Goal: Information Seeking & Learning: Learn about a topic

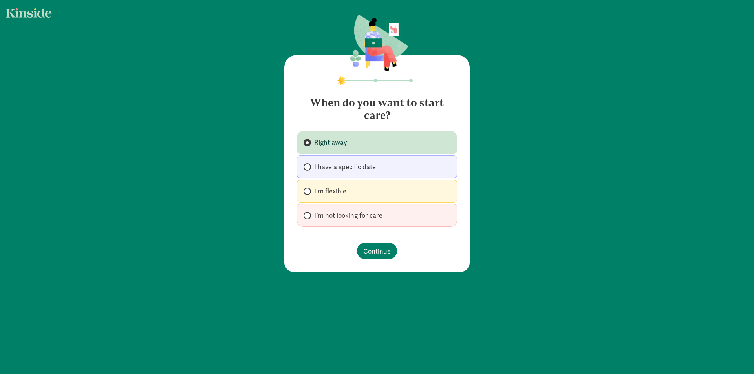
click at [367, 164] on span "I have a specific date" at bounding box center [345, 166] width 62 height 9
click at [309, 164] on input "I have a specific date" at bounding box center [305, 166] width 5 height 5
radio input "true"
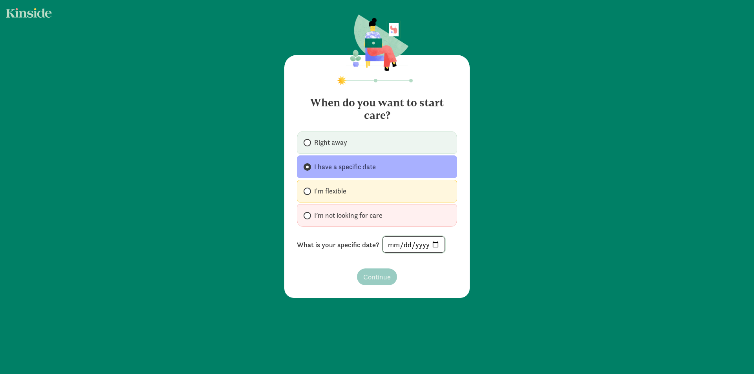
click at [408, 245] on input "date" at bounding box center [414, 245] width 62 height 16
type input "[DATE]"
click at [390, 279] on button "Continue" at bounding box center [377, 276] width 40 height 17
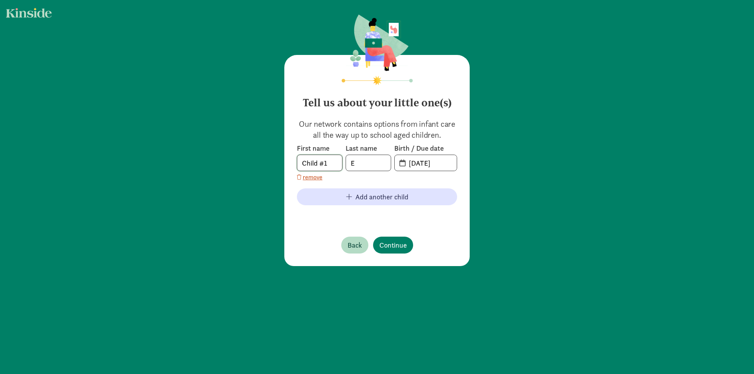
click at [326, 162] on input "Child #1" at bounding box center [319, 163] width 45 height 16
type input "Emery"
click at [420, 159] on input "[DATE]" at bounding box center [430, 163] width 53 height 16
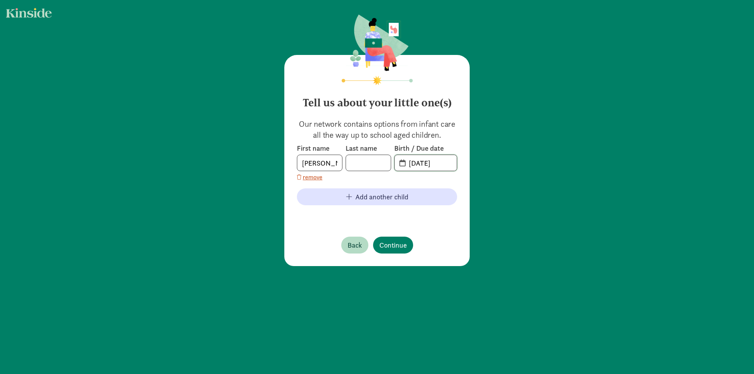
click at [420, 159] on input "[DATE]" at bounding box center [430, 163] width 53 height 16
type input "[DATE]"
click at [413, 233] on footer "Back Continue" at bounding box center [377, 244] width 160 height 29
click at [386, 243] on span "Continue" at bounding box center [392, 245] width 27 height 11
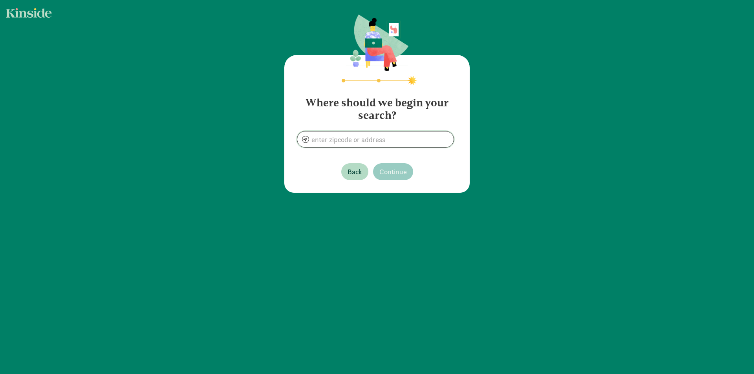
click at [356, 143] on input at bounding box center [375, 139] width 156 height 16
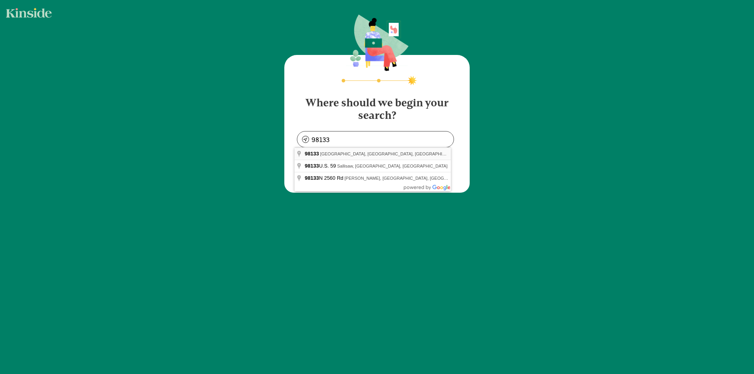
type input "Seattle, WA 98133, USA"
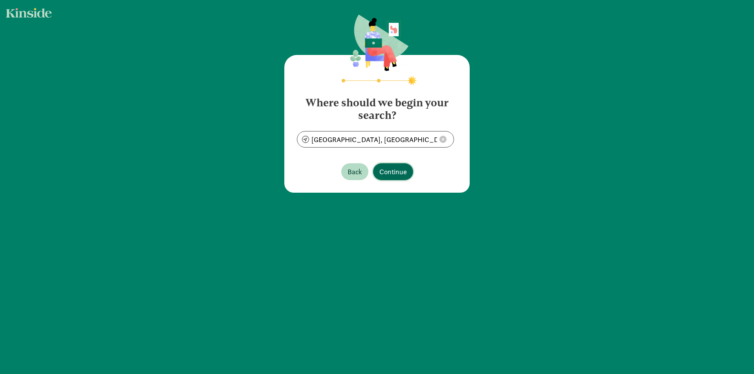
click at [398, 177] on button "Continue" at bounding box center [393, 171] width 40 height 17
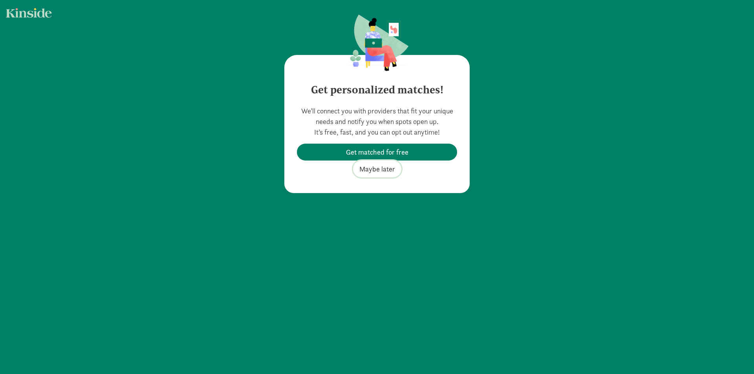
click at [373, 169] on span "Maybe later" at bounding box center [377, 169] width 36 height 11
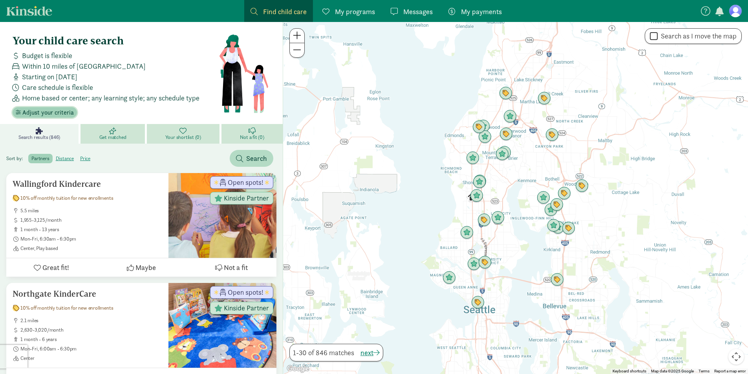
click at [64, 111] on span "Adjust your criteria" at bounding box center [47, 112] width 51 height 9
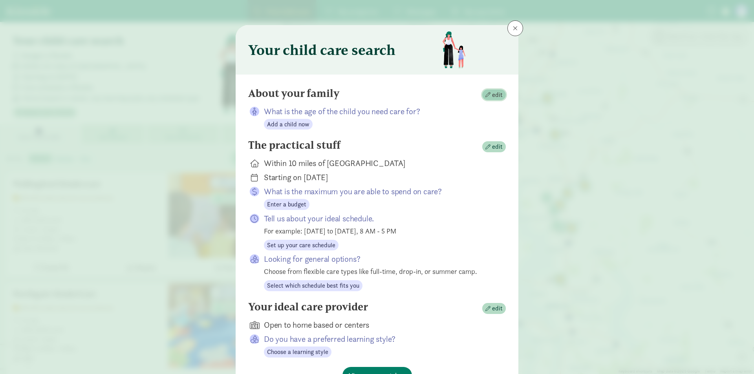
click at [492, 97] on span "edit" at bounding box center [497, 94] width 11 height 9
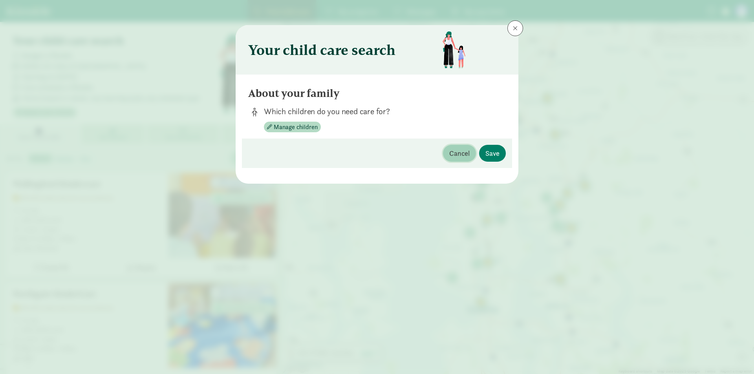
click at [453, 153] on span "Cancel" at bounding box center [459, 153] width 20 height 11
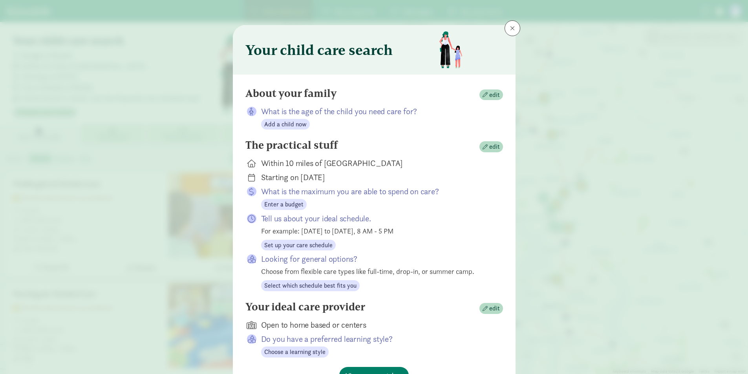
scroll to position [39, 0]
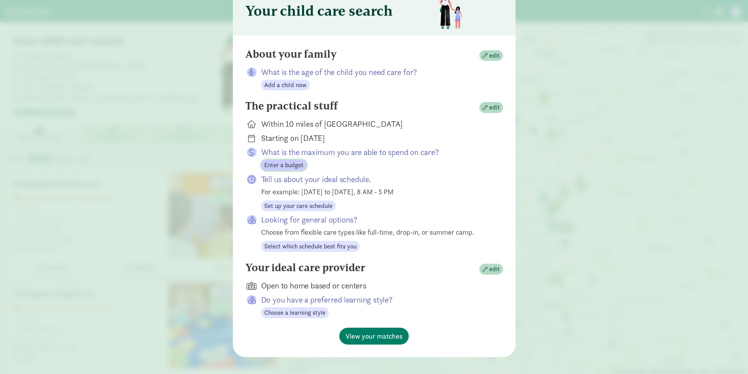
click at [292, 166] on span "Enter a budget" at bounding box center [283, 165] width 39 height 9
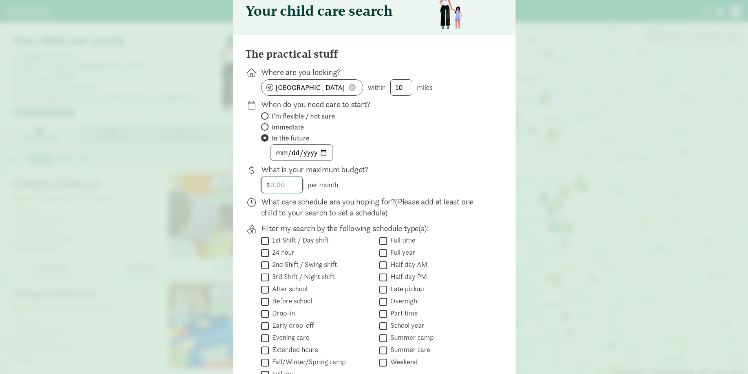
click at [268, 186] on input "number" at bounding box center [281, 185] width 41 height 16
type input "1"
type input "2000"
click at [464, 163] on div "The practical stuff Where are you looking? Seattle, WA 98133 within 10 miles Wh…" at bounding box center [374, 233] width 258 height 371
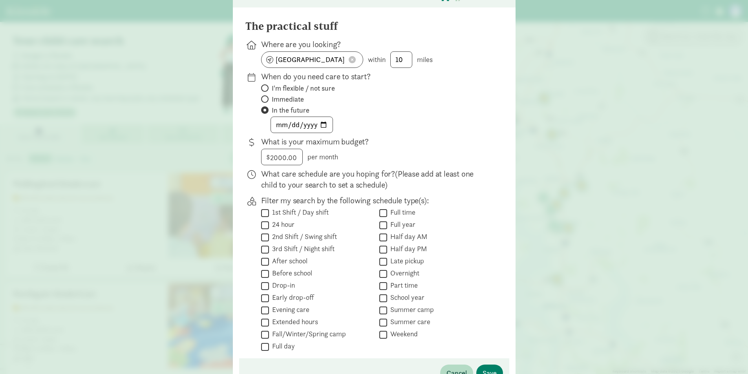
scroll to position [79, 0]
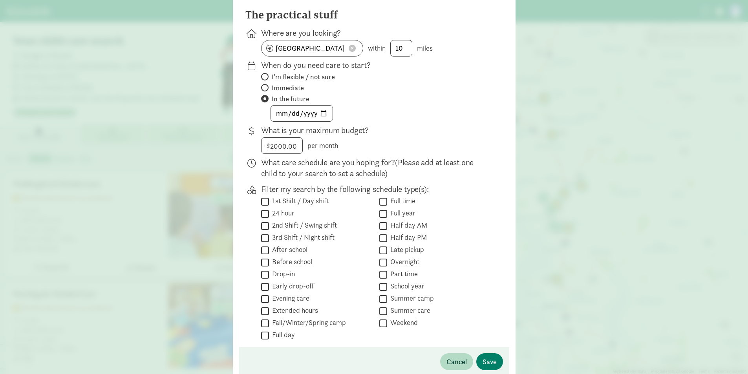
click at [379, 202] on input "Full time" at bounding box center [383, 201] width 8 height 11
checkbox input "true"
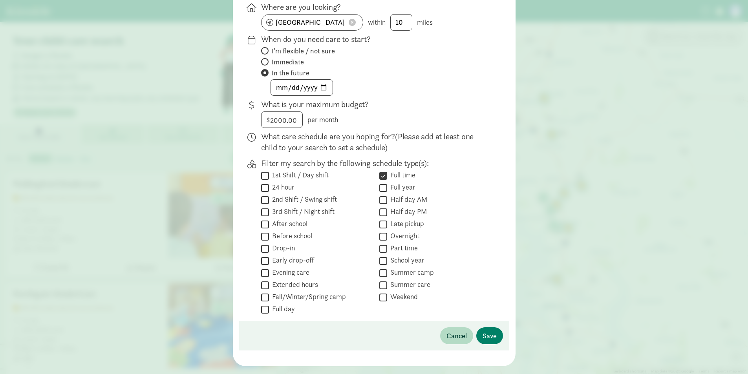
scroll to position [118, 0]
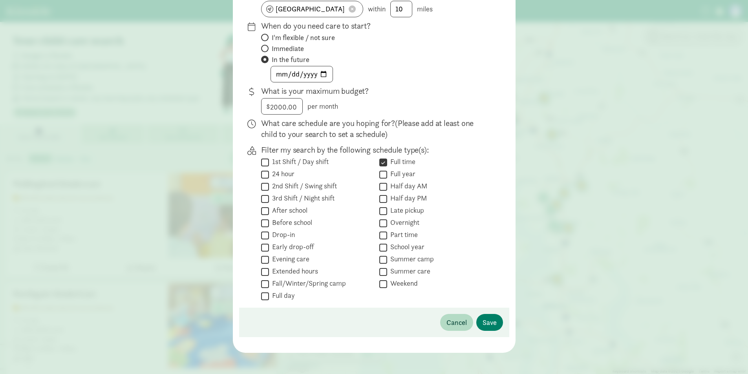
click at [380, 250] on input "School year" at bounding box center [383, 247] width 8 height 11
checkbox input "true"
click at [486, 325] on span "Save" at bounding box center [489, 322] width 14 height 11
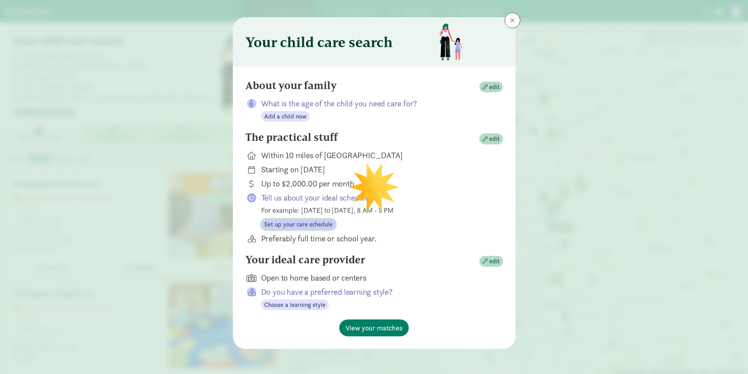
click at [298, 226] on span "Set up your care schedule" at bounding box center [298, 224] width 68 height 9
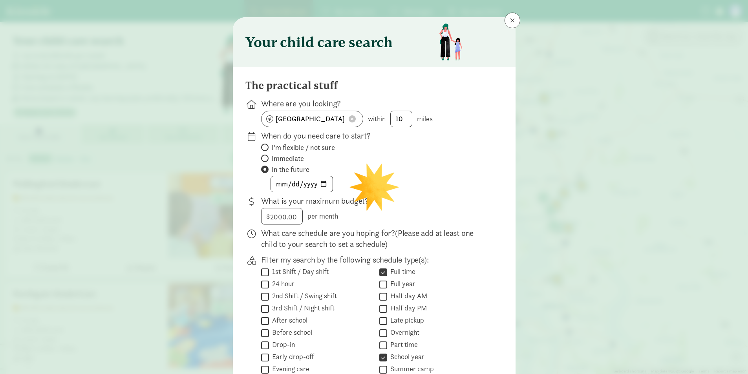
scroll to position [122, 0]
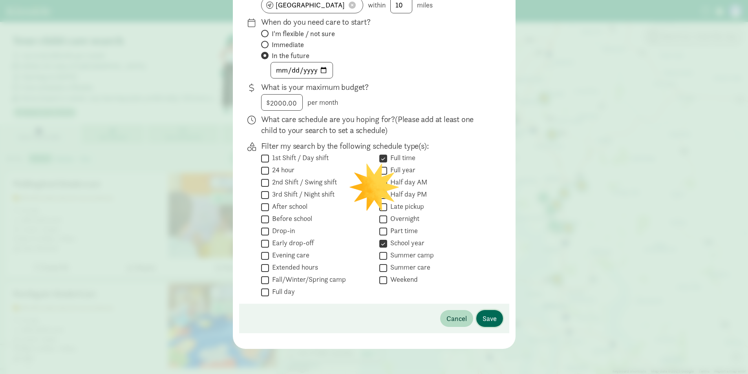
click at [488, 316] on span "Save" at bounding box center [489, 318] width 14 height 11
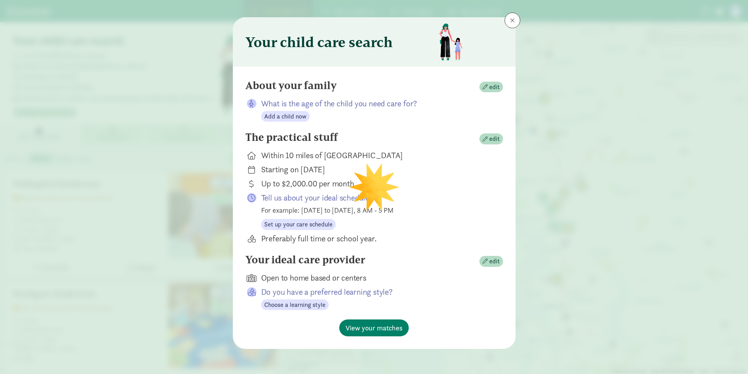
click at [249, 198] on icon at bounding box center [252, 198] width 8 height 8
click at [274, 225] on span "Set up your care schedule" at bounding box center [298, 224] width 68 height 9
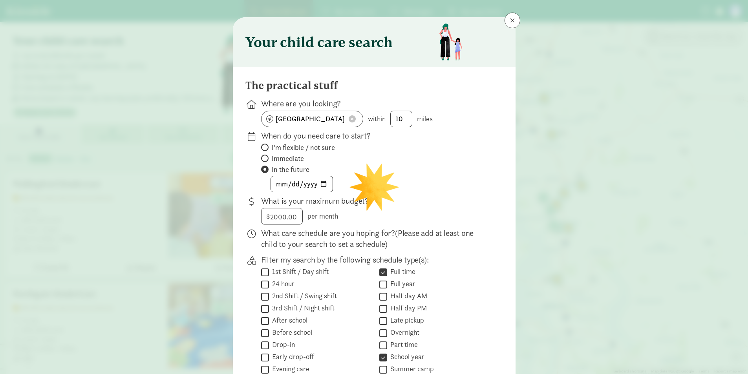
scroll to position [122, 0]
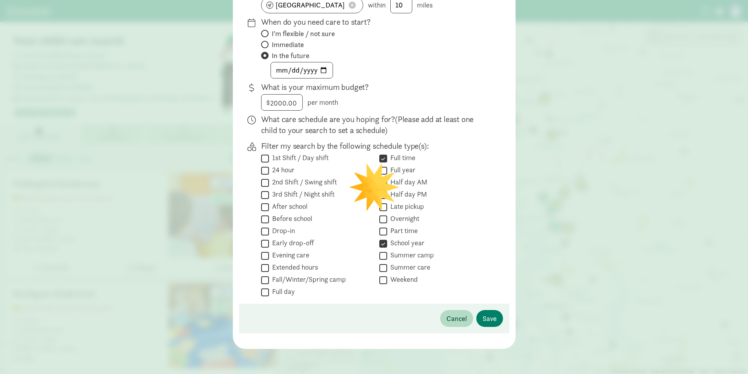
click at [351, 126] on span "(Please add at least one child to your search to set a schedule)" at bounding box center [367, 125] width 213 height 22
click at [490, 320] on span "Save" at bounding box center [489, 318] width 14 height 11
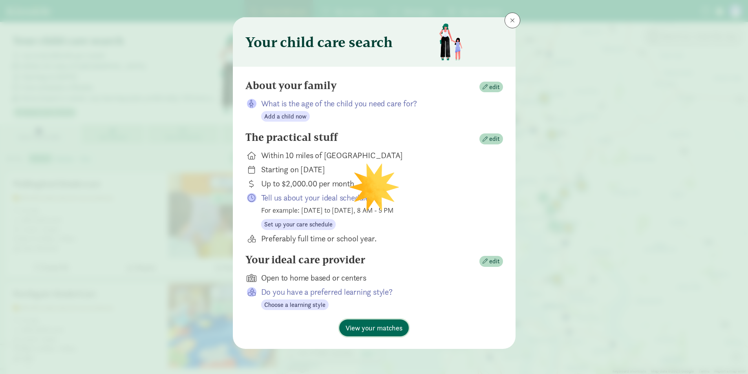
click at [372, 329] on span "View your matches" at bounding box center [373, 328] width 57 height 11
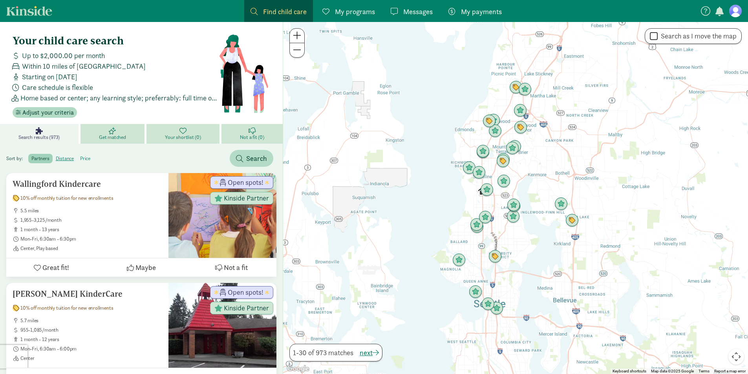
click at [80, 160] on label "price" at bounding box center [85, 158] width 16 height 9
click at [80, 155] on input "price" at bounding box center [80, 155] width 0 height 0
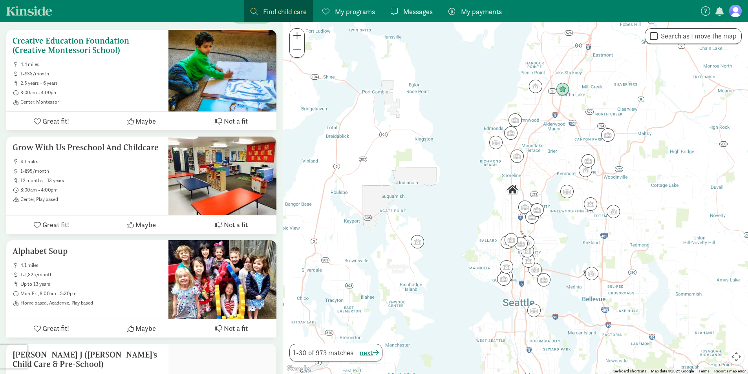
scroll to position [157, 0]
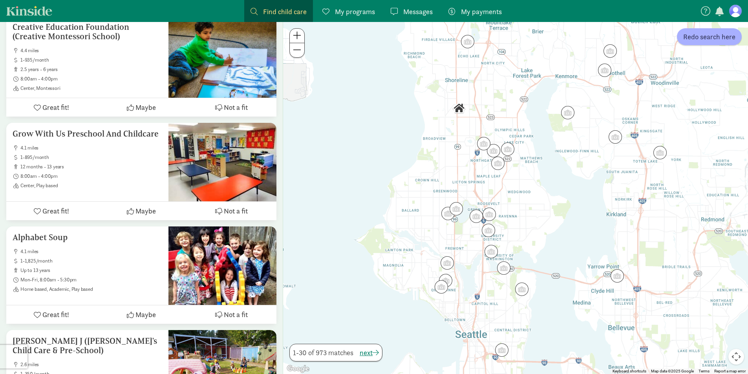
drag, startPoint x: 516, startPoint y: 192, endPoint x: 533, endPoint y: 49, distance: 144.7
click at [533, 49] on div at bounding box center [515, 198] width 465 height 352
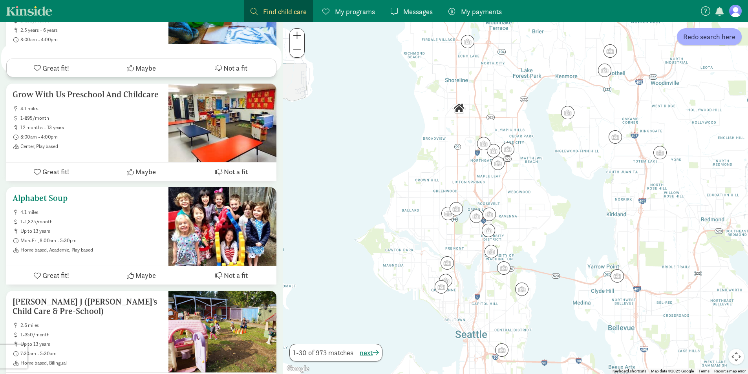
scroll to position [393, 0]
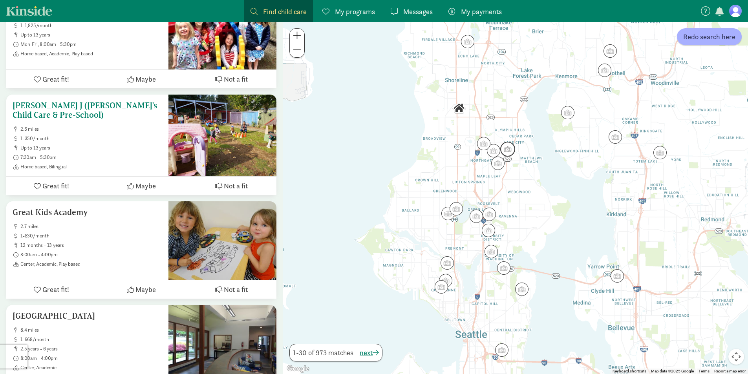
drag, startPoint x: 124, startPoint y: 111, endPoint x: 104, endPoint y: 128, distance: 26.2
click at [104, 128] on span "2.6 miles" at bounding box center [91, 129] width 142 height 6
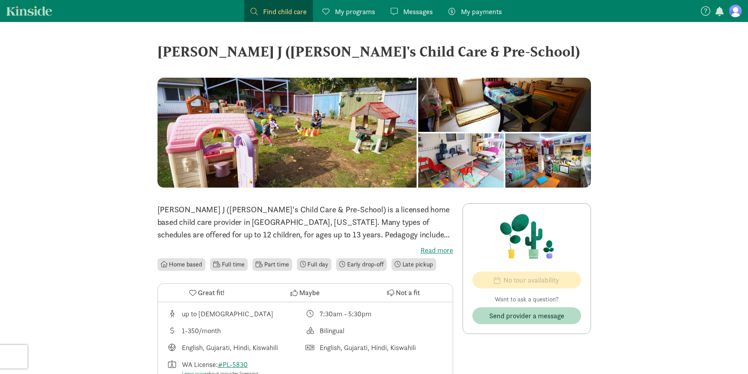
click at [433, 253] on label "Read more" at bounding box center [305, 250] width 296 height 9
click at [0, 0] on input "Read more" at bounding box center [0, 0] width 0 height 0
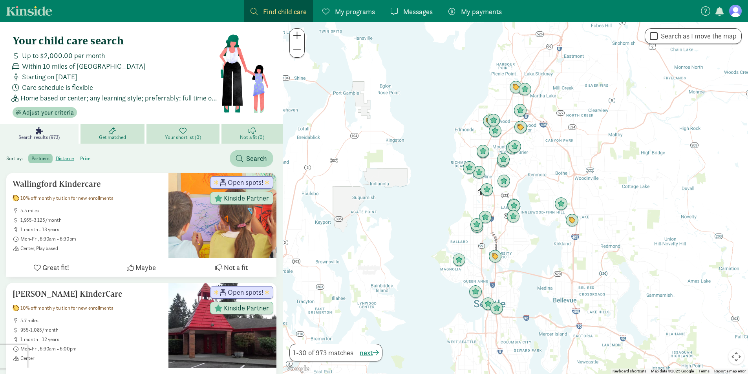
click at [83, 159] on label "price" at bounding box center [85, 158] width 16 height 9
click at [80, 155] on input "price" at bounding box center [80, 155] width 0 height 0
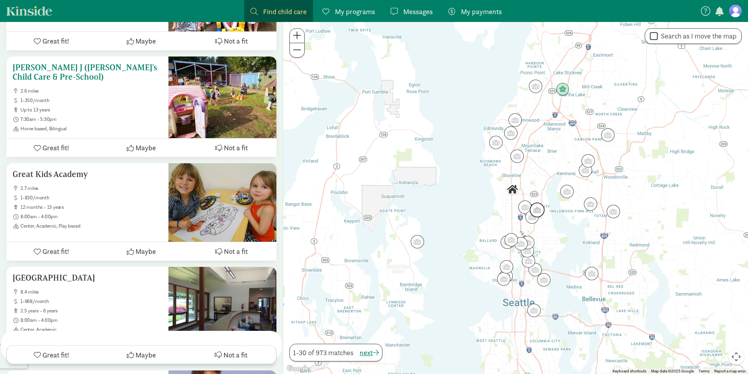
scroll to position [432, 0]
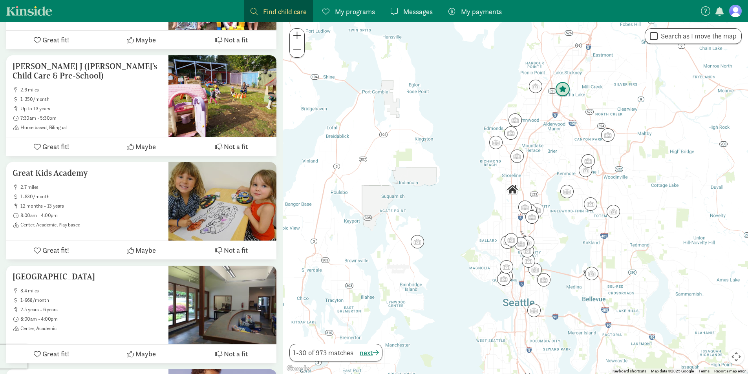
click at [565, 92] on img "Click to see details" at bounding box center [562, 89] width 15 height 15
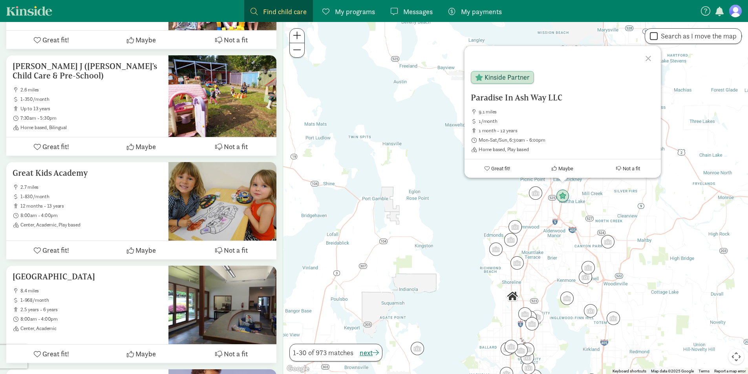
click at [648, 56] on div at bounding box center [649, 57] width 23 height 23
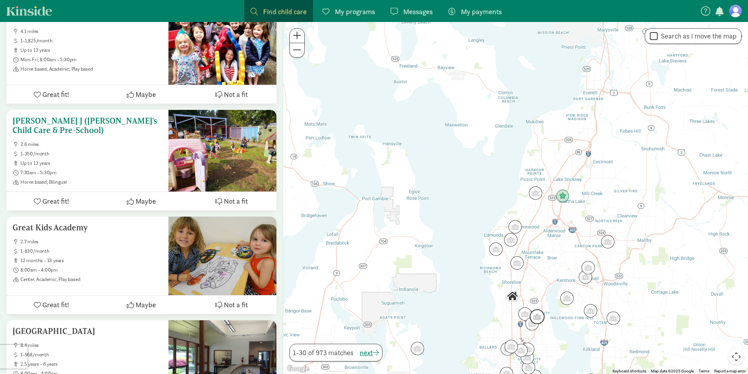
scroll to position [353, 0]
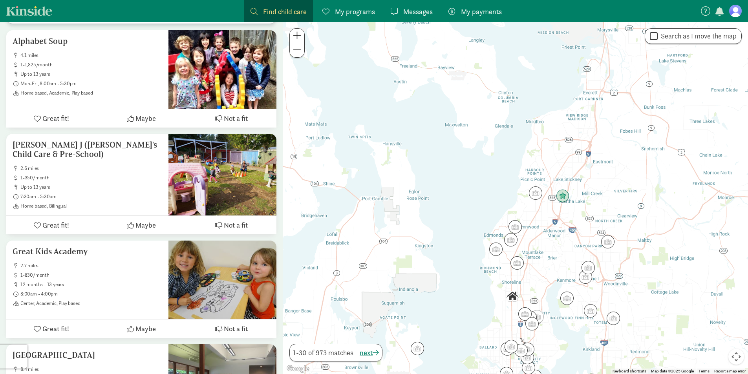
click at [244, 11] on section "Find child care Find My programs Programs Messages Messages My payments Pay" at bounding box center [376, 11] width 267 height 22
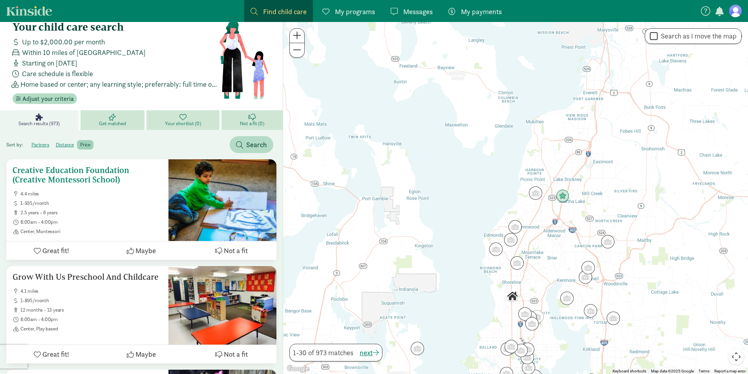
scroll to position [0, 0]
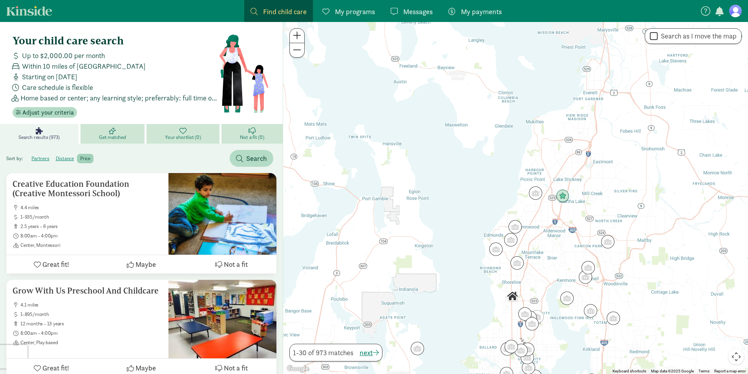
click at [257, 10] on span at bounding box center [253, 11] width 7 height 7
click at [657, 37] on label "Search as I move the map" at bounding box center [696, 35] width 79 height 9
click at [657, 37] on input "Search as I move the map" at bounding box center [654, 36] width 8 height 11
checkbox input "true"
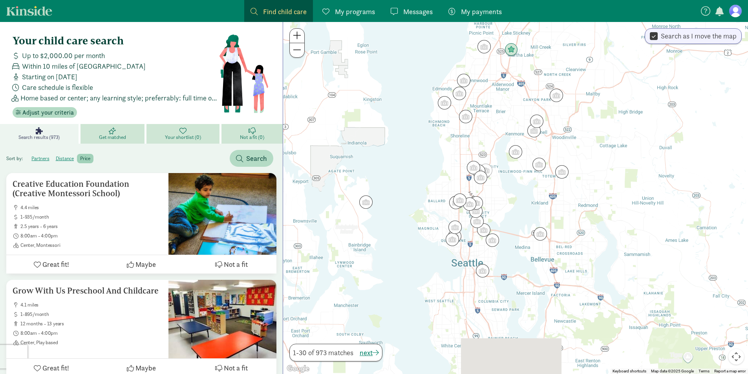
drag, startPoint x: 614, startPoint y: 201, endPoint x: 564, endPoint y: 19, distance: 188.7
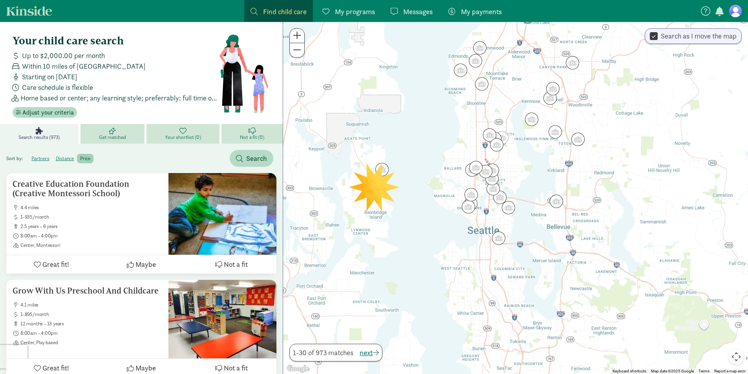
drag, startPoint x: 495, startPoint y: 96, endPoint x: 506, endPoint y: 116, distance: 23.2
click at [506, 116] on div at bounding box center [515, 198] width 465 height 352
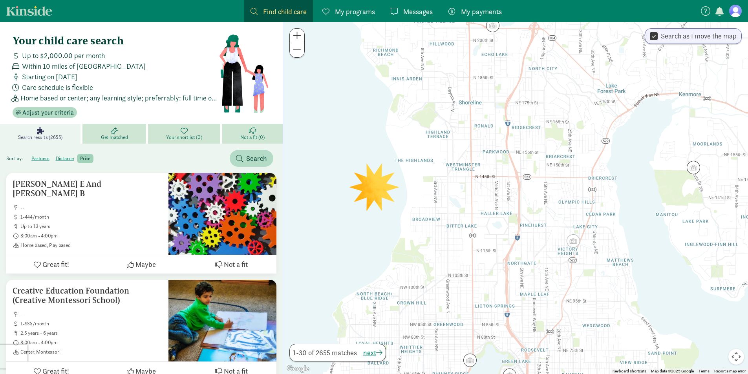
drag, startPoint x: 449, startPoint y: 80, endPoint x: 529, endPoint y: 116, distance: 88.0
click at [529, 116] on div at bounding box center [515, 198] width 465 height 352
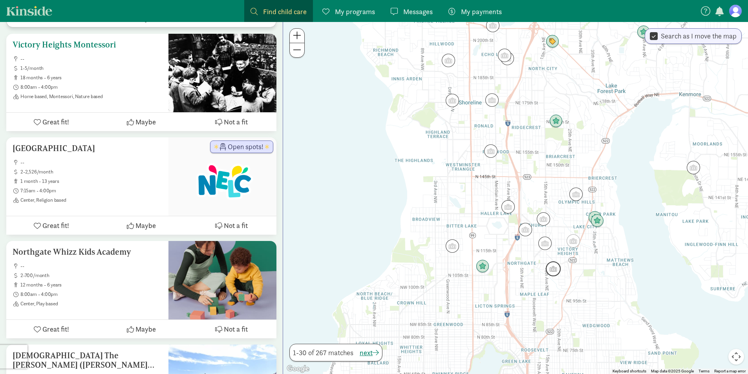
scroll to position [667, 0]
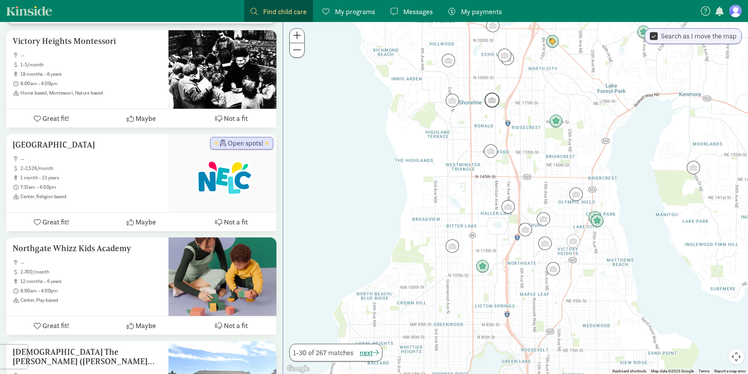
click at [495, 102] on img "Click to see details" at bounding box center [491, 100] width 15 height 15
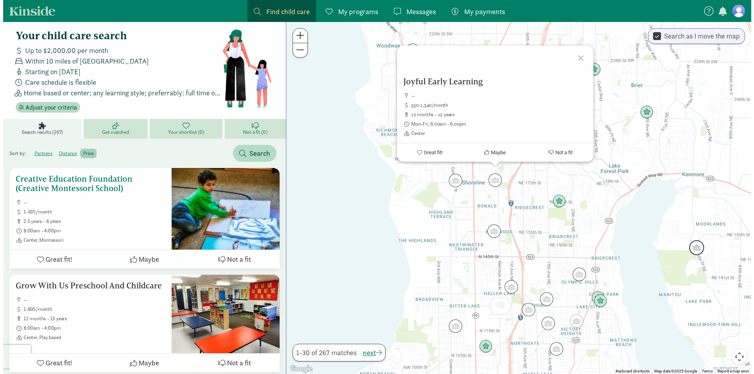
scroll to position [0, 0]
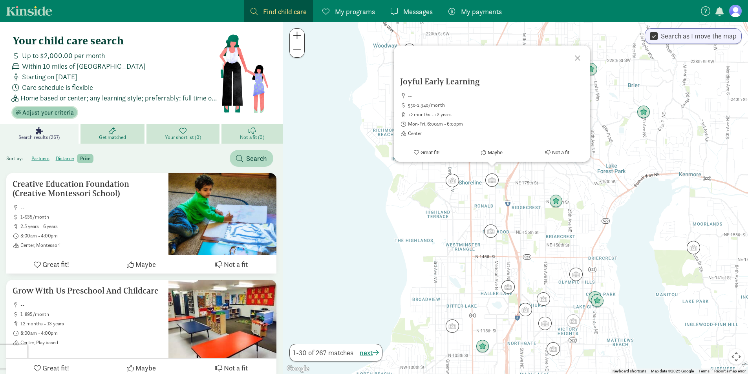
click at [60, 108] on span "Adjust your criteria" at bounding box center [47, 112] width 51 height 9
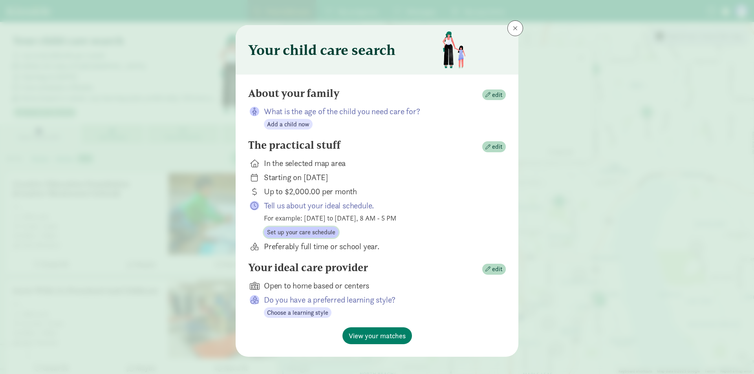
click at [292, 233] on span "Set up your care schedule" at bounding box center [301, 232] width 68 height 9
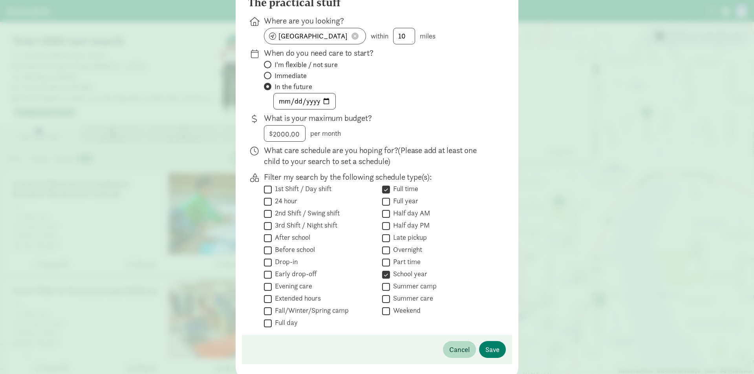
scroll to position [79, 0]
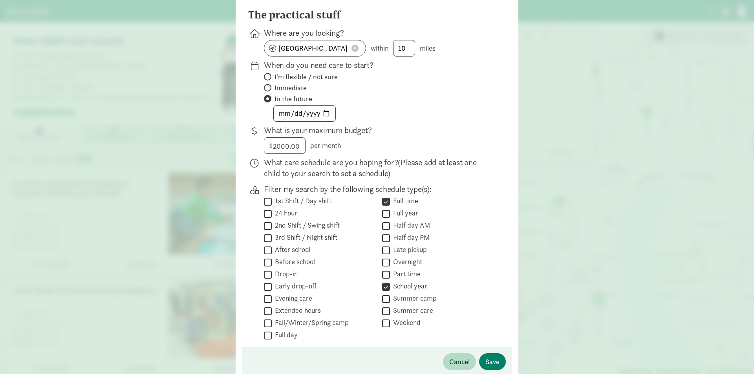
click at [384, 289] on input "School year" at bounding box center [386, 286] width 8 height 11
checkbox input "false"
click at [495, 359] on span "Save" at bounding box center [492, 361] width 14 height 11
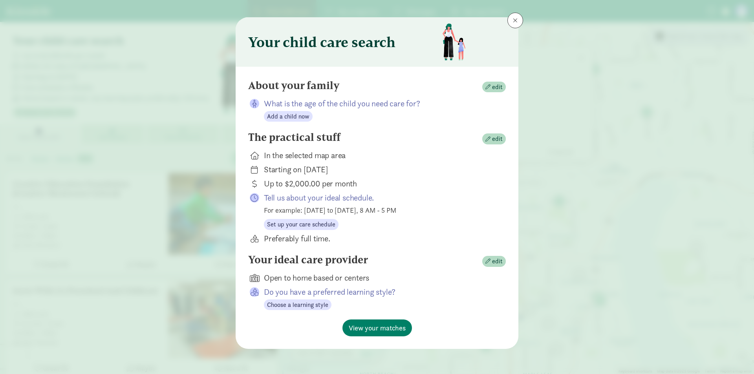
scroll to position [8, 0]
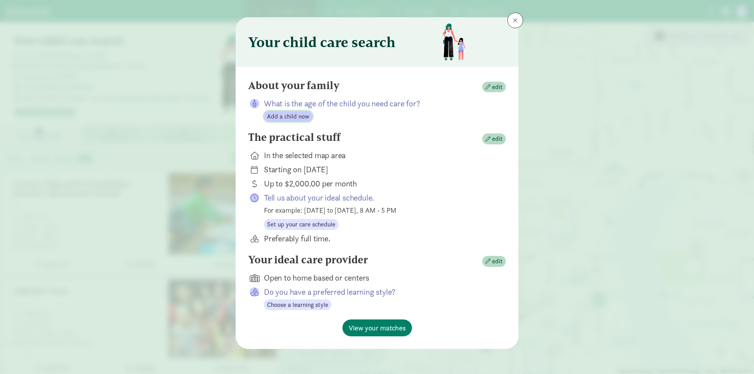
click at [286, 121] on span "Add a child now" at bounding box center [288, 116] width 42 height 9
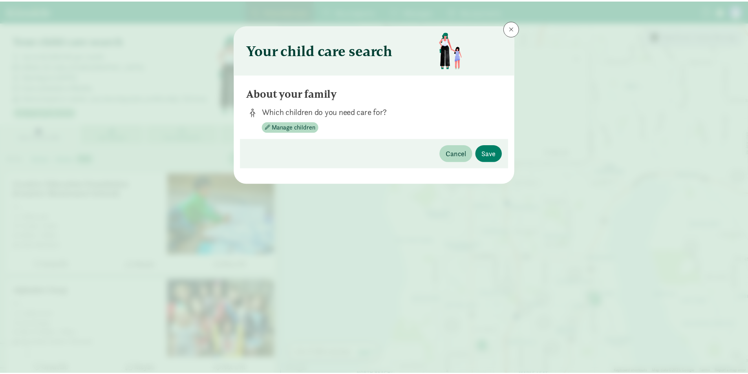
scroll to position [0, 0]
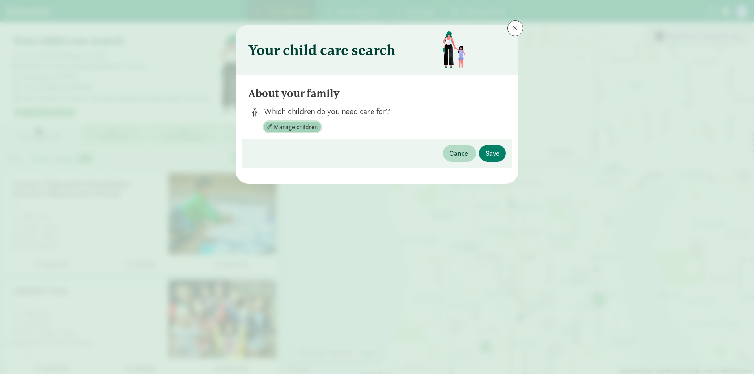
click at [287, 124] on span "Manage children" at bounding box center [296, 126] width 44 height 9
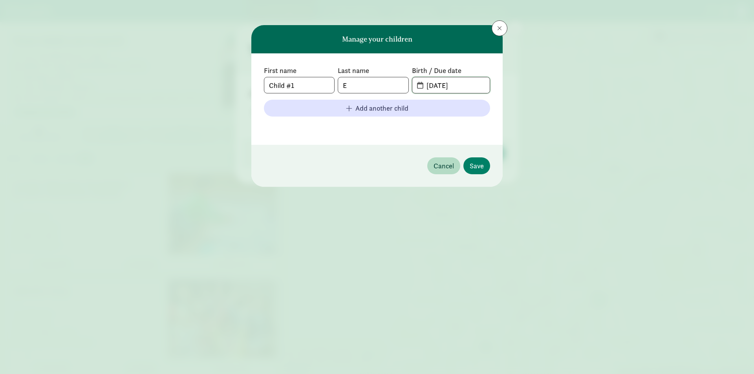
click at [441, 84] on input "08-18-2025" at bounding box center [456, 85] width 68 height 16
type input "3"
type input "03-21-2025"
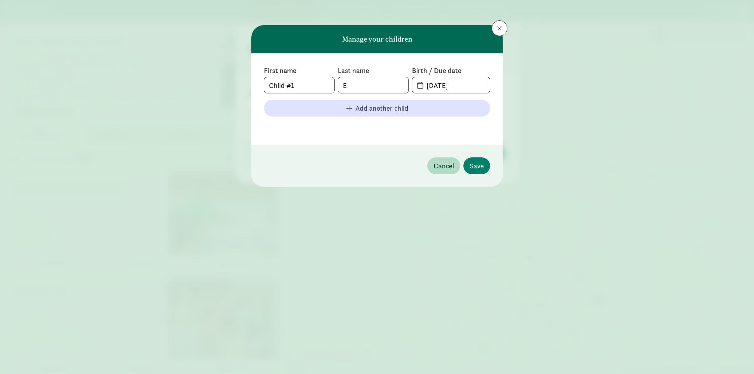
click at [482, 175] on footer "Cancel Save" at bounding box center [376, 166] width 251 height 42
click at [482, 170] on span "Save" at bounding box center [476, 166] width 14 height 11
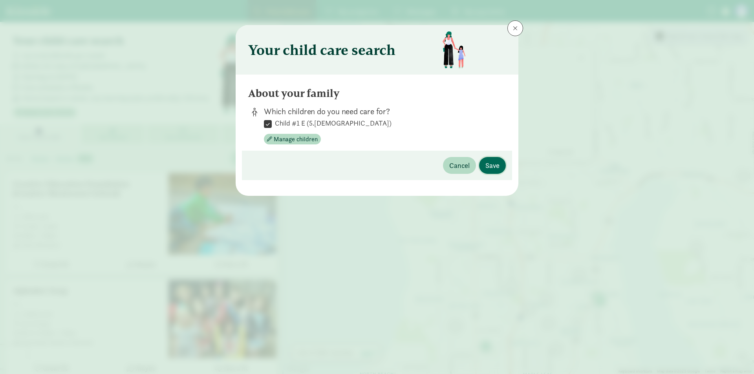
click at [489, 167] on span "Save" at bounding box center [492, 165] width 14 height 11
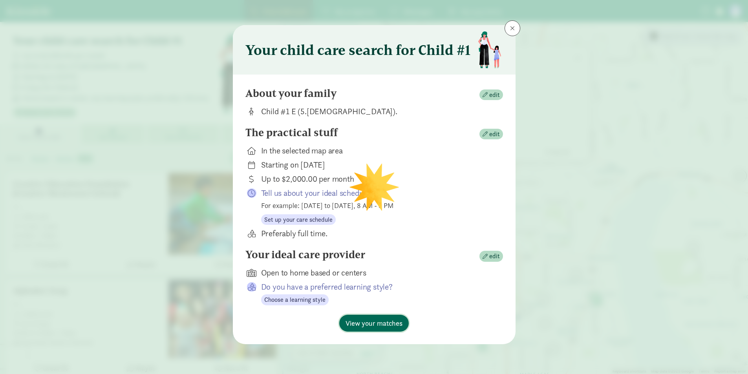
click at [368, 323] on span "View your matches" at bounding box center [373, 323] width 57 height 11
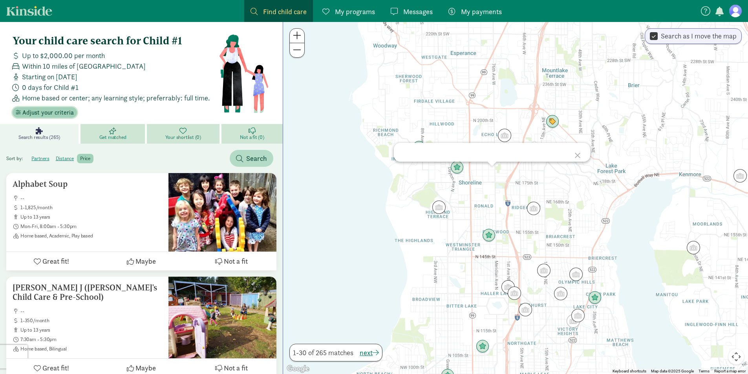
click at [51, 111] on span "Adjust your criteria" at bounding box center [47, 112] width 51 height 9
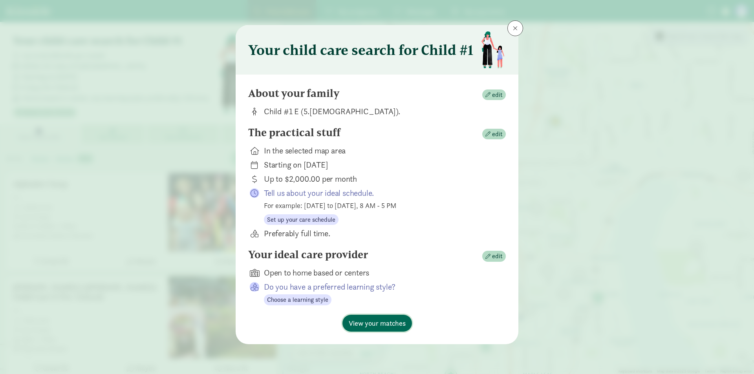
click at [396, 321] on span "View your matches" at bounding box center [377, 323] width 57 height 11
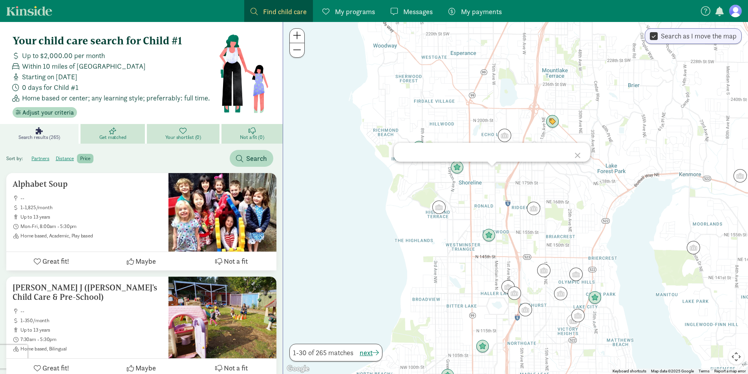
click at [581, 157] on div at bounding box center [578, 154] width 23 height 23
click at [80, 158] on label "price" at bounding box center [85, 158] width 16 height 9
click at [80, 155] on input "price" at bounding box center [80, 155] width 0 height 0
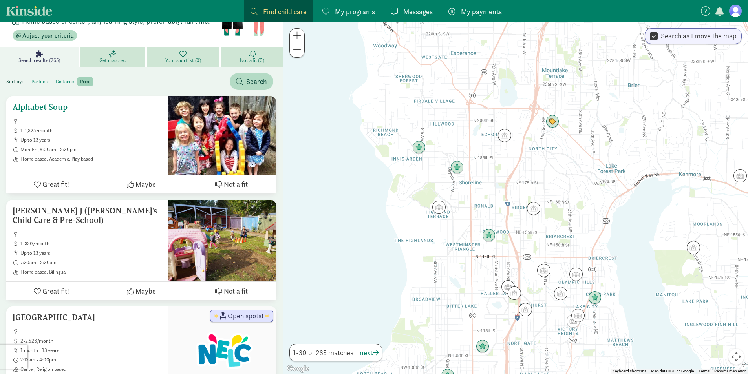
scroll to position [79, 0]
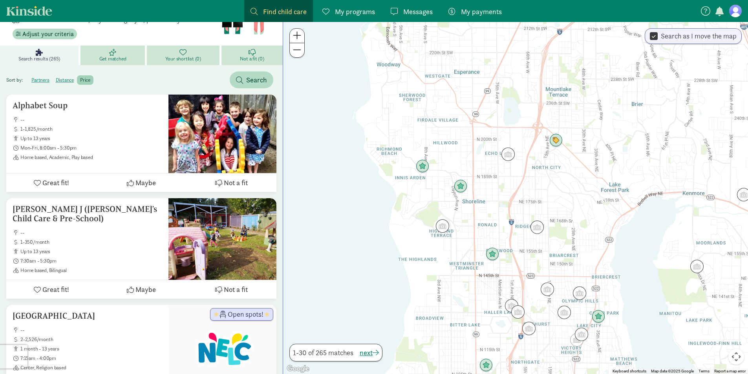
drag, startPoint x: 572, startPoint y: 174, endPoint x: 577, endPoint y: 199, distance: 25.5
click at [577, 199] on div at bounding box center [515, 198] width 465 height 352
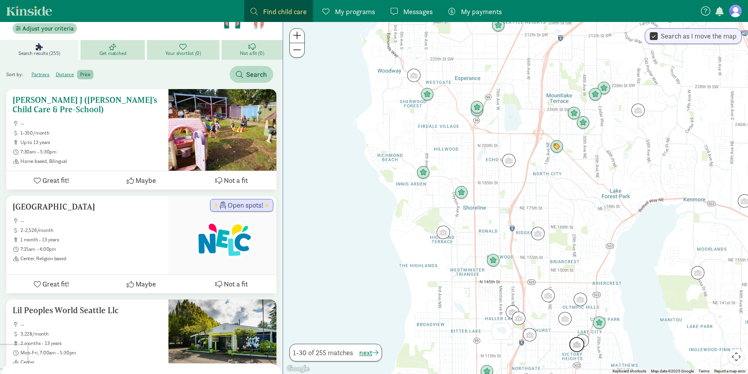
scroll to position [0, 0]
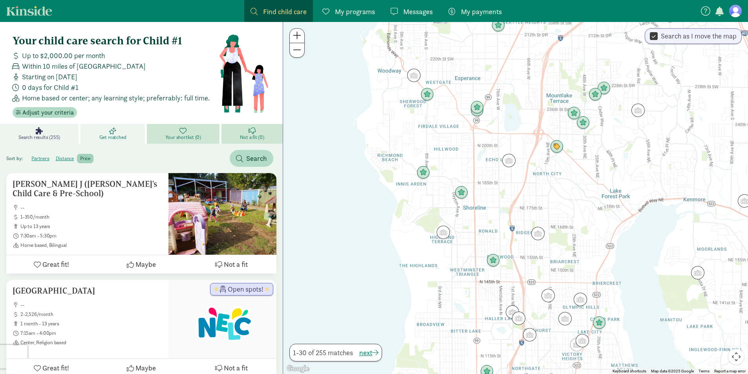
click at [122, 130] on link "Get matched" at bounding box center [113, 134] width 66 height 20
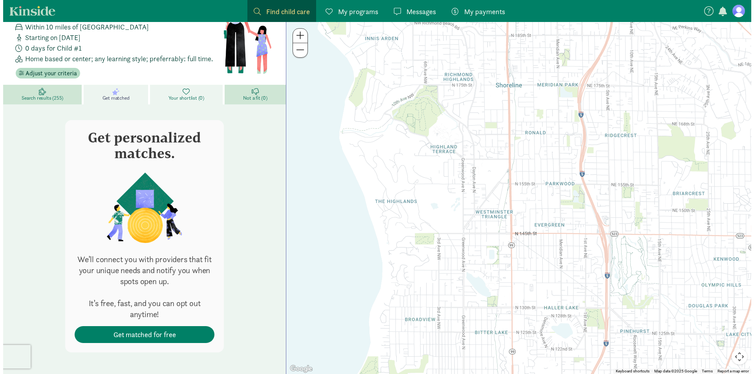
scroll to position [40, 0]
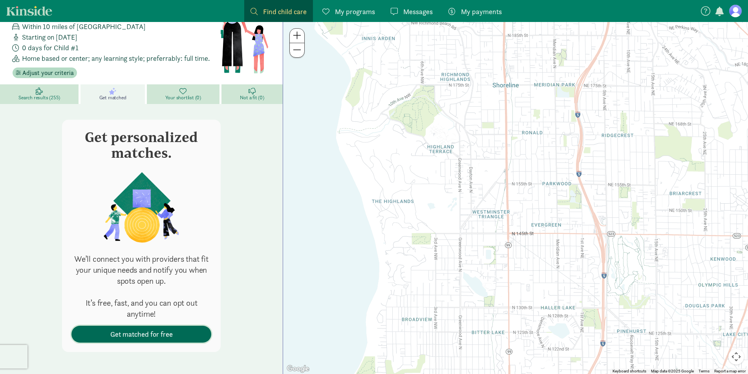
click at [142, 331] on span "Get matched for free" at bounding box center [141, 334] width 62 height 11
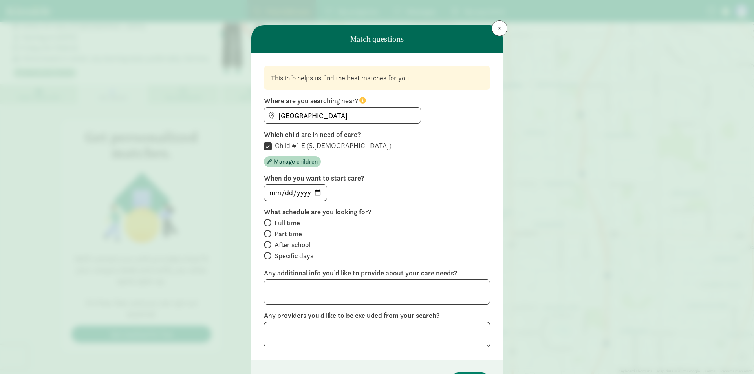
click at [293, 221] on span "Full time" at bounding box center [287, 222] width 26 height 9
click at [269, 221] on input "Full time" at bounding box center [266, 222] width 5 height 5
radio input "true"
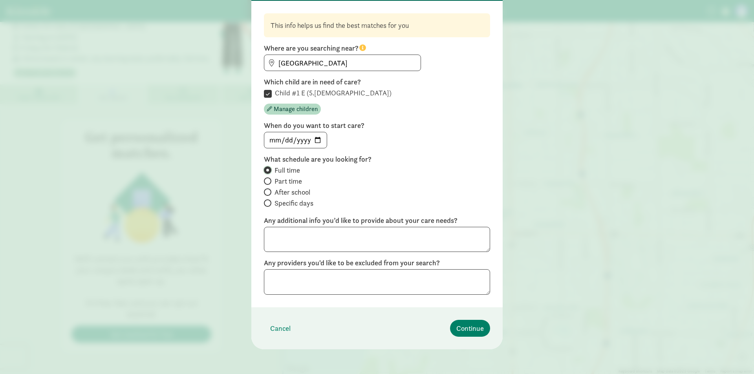
scroll to position [53, 0]
click at [469, 325] on span "Continue" at bounding box center [469, 328] width 27 height 11
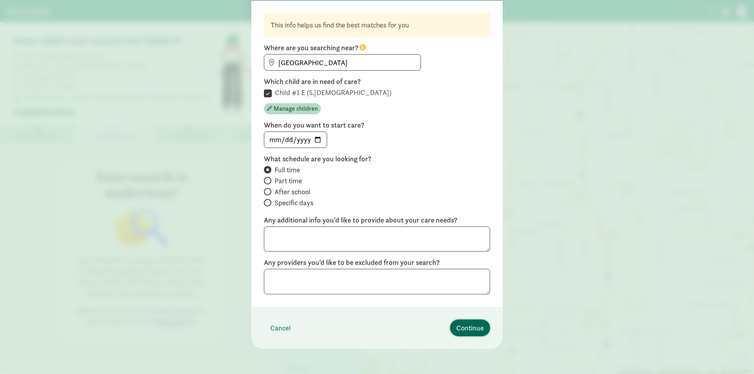
scroll to position [0, 0]
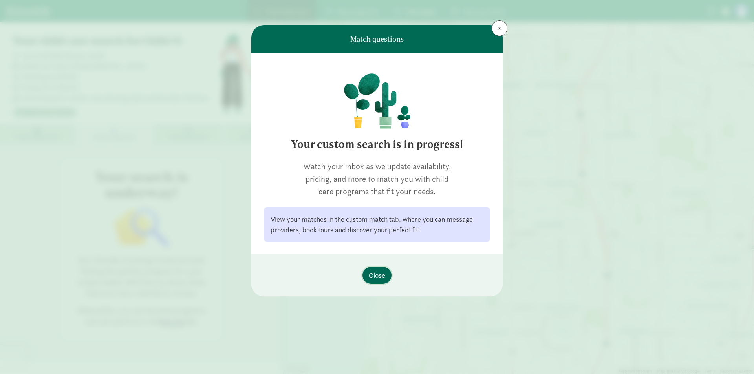
click at [382, 276] on span "Close" at bounding box center [377, 275] width 16 height 11
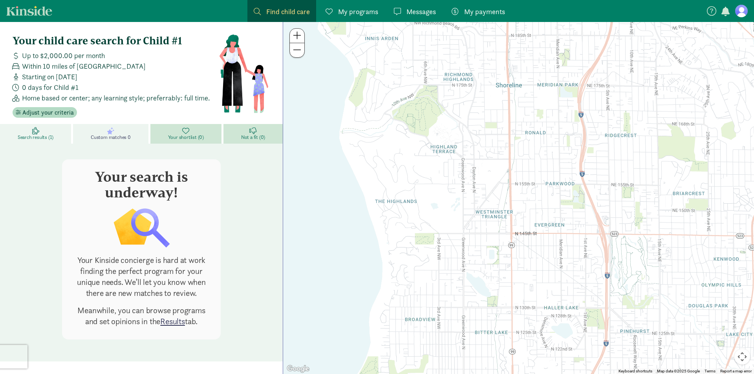
click at [54, 136] on link "Search results (1)" at bounding box center [36, 134] width 73 height 20
